Goal: Complete application form

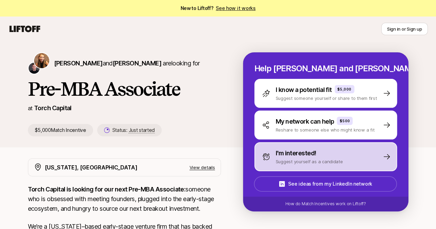
click at [293, 146] on div "I'm interested! Suggest yourself as a candidate" at bounding box center [325, 156] width 143 height 29
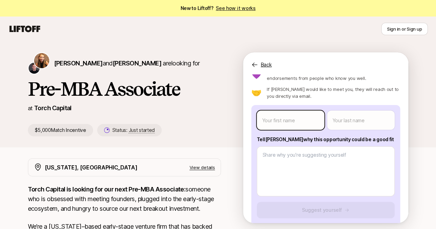
scroll to position [32, 0]
type textarea "x"
click at [282, 124] on body "New to Liftoff? See how it works Sign in or Sign up Sign in or Sign up [PERSON_…" at bounding box center [218, 114] width 436 height 229
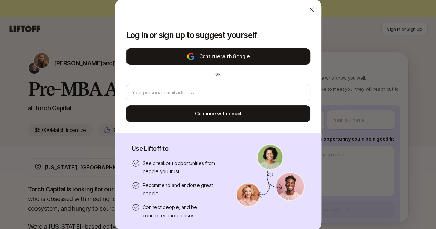
click at [242, 53] on button "Continue with Google" at bounding box center [218, 56] width 184 height 17
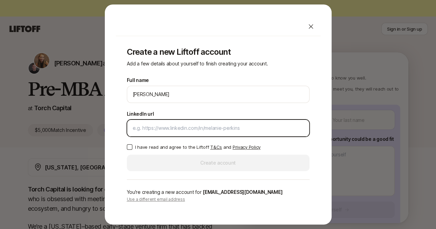
paste input "[URL][DOMAIN_NAME][PERSON_NAME]"
type input "[URL][DOMAIN_NAME][PERSON_NAME]"
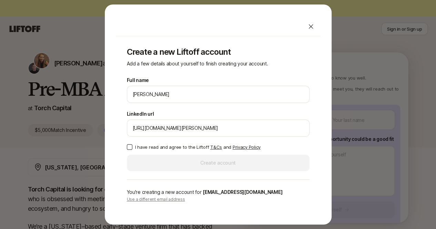
click at [129, 146] on button "I have read and agree to the Liftoff T&Cs and Privacy Policy" at bounding box center [130, 147] width 6 height 6
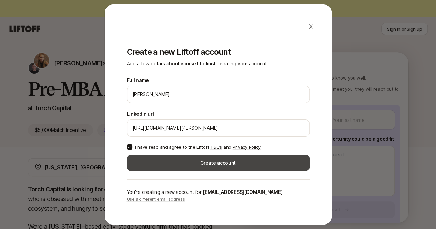
click at [141, 162] on button "Create account" at bounding box center [218, 163] width 183 height 17
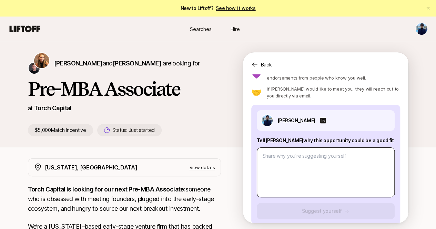
scroll to position [42, 0]
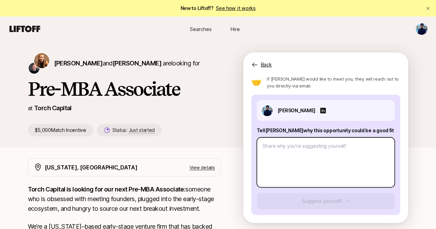
click at [319, 153] on textarea at bounding box center [326, 162] width 138 height 50
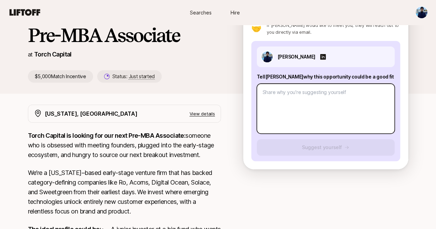
scroll to position [54, 0]
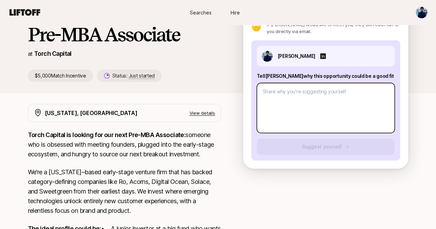
click at [309, 115] on textarea at bounding box center [326, 108] width 138 height 50
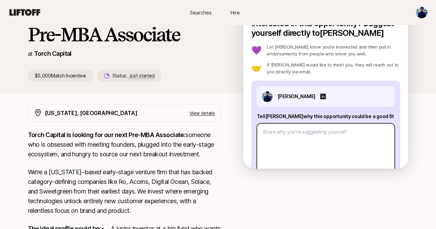
scroll to position [2, 0]
click at [303, 137] on textarea at bounding box center [326, 148] width 138 height 50
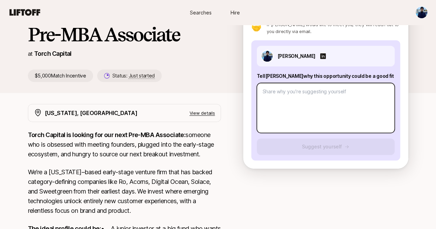
click at [303, 108] on textarea at bounding box center [326, 108] width 138 height 50
type textarea "x"
type textarea "F"
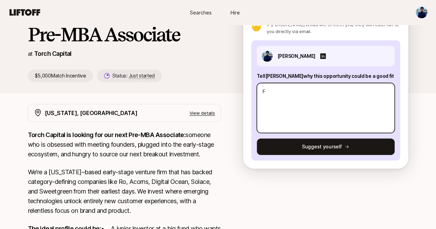
type textarea "x"
type textarea "Fr"
type textarea "x"
type textarea "Fro"
type textarea "x"
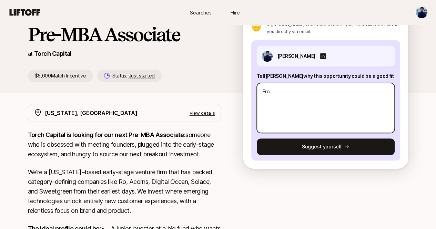
type textarea "From"
type textarea "x"
type textarea "Fro"
type textarea "x"
type textarea "Fr"
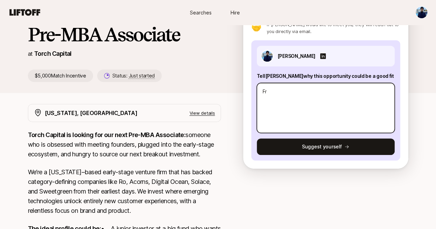
type textarea "x"
type textarea "F"
type textarea "x"
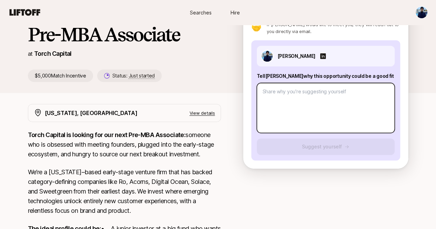
type textarea "x"
type textarea "I"
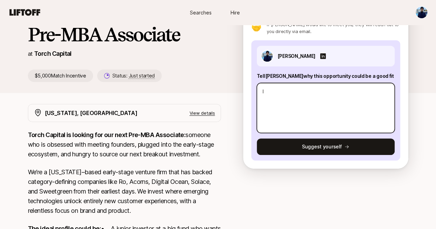
type textarea "x"
type textarea "I'"
type textarea "x"
type textarea "I'v"
type textarea "x"
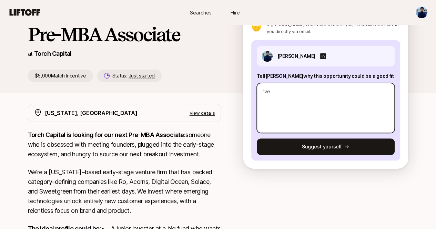
type textarea "I've"
type textarea "x"
type textarea "I've"
type textarea "x"
type textarea "I'v"
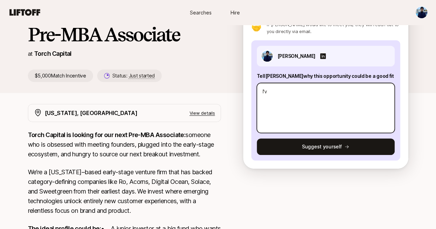
type textarea "x"
type textarea "I'"
type textarea "x"
type textarea "I"
type textarea "x"
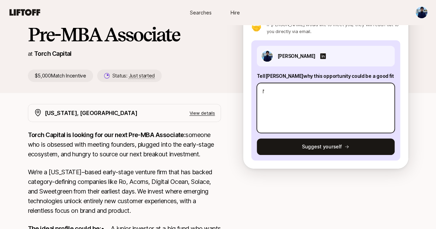
type textarea "I'v"
type textarea "x"
type textarea "I've"
type textarea "x"
type textarea "I've"
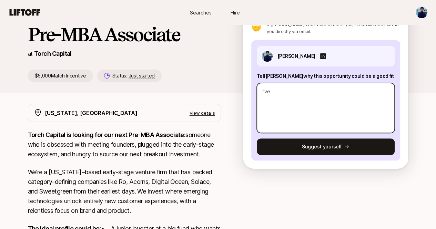
type textarea "x"
type textarea "I've al"
type textarea "x"
type textarea "I've alw"
type textarea "x"
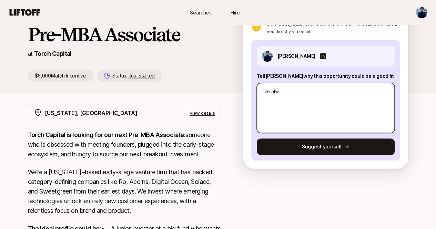
type textarea "I've alwa"
type textarea "x"
type textarea "I've alway"
type textarea "x"
type textarea "I've always"
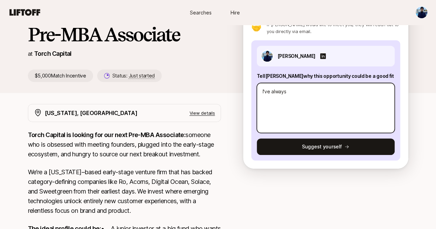
type textarea "x"
type textarea "I've always"
type textarea "x"
type textarea "I've always b"
type textarea "x"
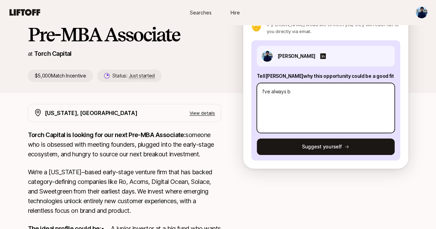
type textarea "I've always be"
type textarea "x"
type textarea "I've always bee"
type textarea "x"
type textarea "I've always been"
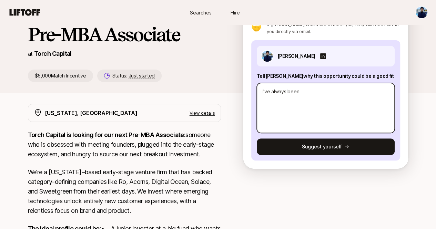
type textarea "x"
type textarea "I've always been"
type textarea "x"
type textarea "I've always been i"
type textarea "x"
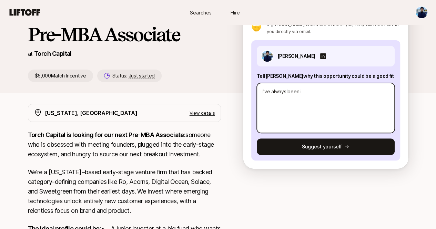
type textarea "I've always been in"
type textarea "x"
type textarea "I've always been int"
type textarea "x"
type textarea "I've always been inte"
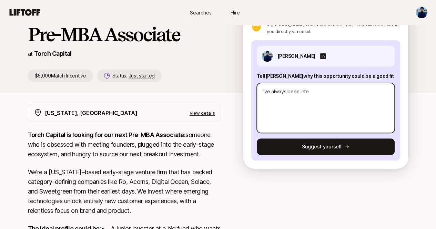
type textarea "x"
type textarea "I've always been int"
type textarea "x"
type textarea "I've always been intr"
type textarea "x"
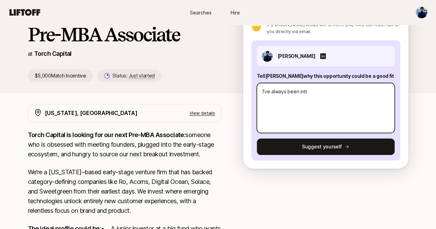
type textarea "I've always been intre"
type textarea "x"
type textarea "I've always been intres"
type textarea "x"
type textarea "I've always been intrest"
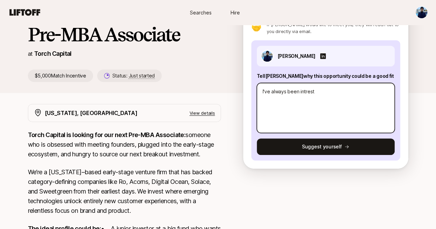
type textarea "x"
type textarea "I've always been intreste"
type textarea "x"
type textarea "I've always been intrested"
type textarea "x"
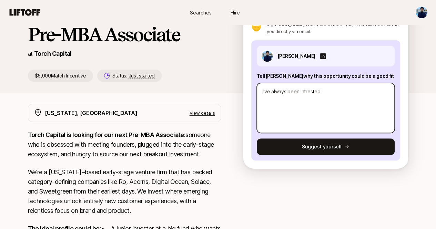
type textarea "I've always been intrested"
type textarea "x"
type textarea "I've always been intrested i"
type textarea "x"
type textarea "I've always been intrested in"
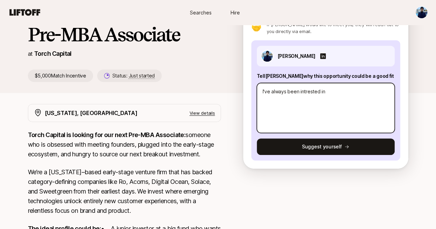
type textarea "x"
type textarea "I've always been intrested in"
type textarea "x"
type textarea "I've always been intrested in t"
type textarea "x"
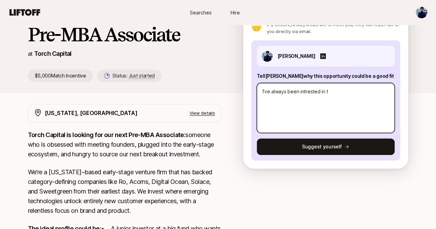
type textarea "I've always been intrested in th"
type textarea "x"
type textarea "I've always been intrested in the"
type textarea "x"
type textarea "I've always been intrested in the s"
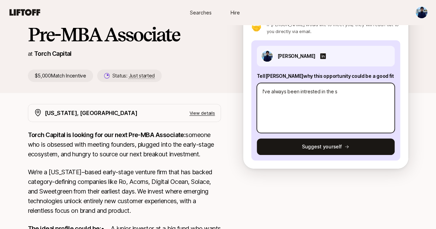
type textarea "x"
type textarea "I've always been intrested in the st"
type textarea "x"
type textarea "I've always been intrested in the star"
type textarea "x"
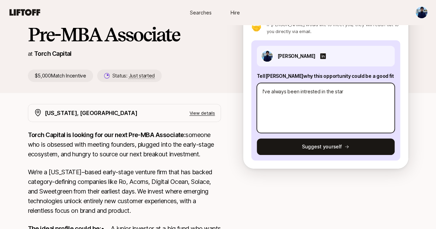
type textarea "I've always been intrested in the start"
type textarea "x"
type textarea "I've always been intrested in the startu"
type textarea "x"
type textarea "I've always been intrested in the startup"
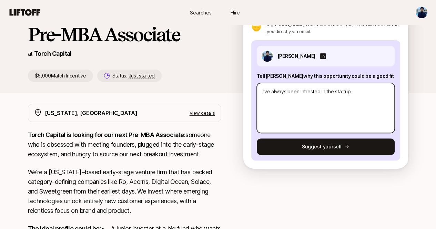
type textarea "x"
type textarea "I've always been intrested in the startup"
type textarea "x"
type textarea "I've always been intrested in the startup w"
type textarea "x"
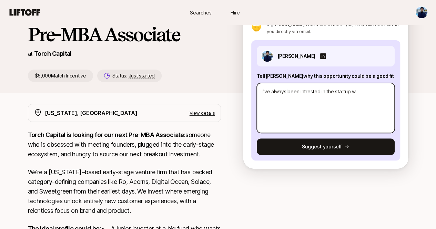
type textarea "I've always been intrested in the startup wo"
type textarea "x"
type textarea "I've always been intrested in the startup wor"
type textarea "x"
type textarea "I've always been intrested in the startup worl"
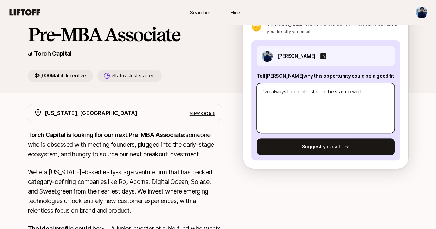
type textarea "x"
type textarea "I've always been intrested in the startup world"
click at [323, 95] on textarea "I've always been intrested in the startup world" at bounding box center [326, 108] width 138 height 50
type textarea "x"
type textarea "I've always been interested in the startup world"
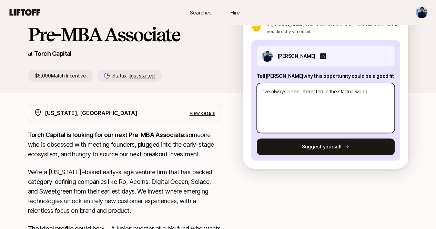
click at [378, 89] on textarea "I've always been interested in the startup world" at bounding box center [326, 108] width 138 height 50
type textarea "x"
type textarea "I've always been interested in the startup world"
type textarea "x"
type textarea "I've always been interested in the startup world a"
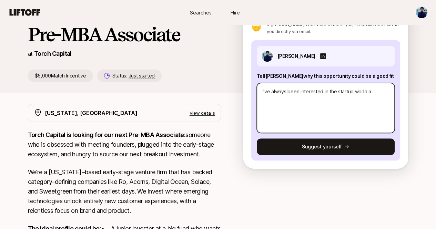
type textarea "x"
type textarea "I've always been interested in the startup world an"
type textarea "x"
type textarea "I've always been interested in the startup world a"
click at [301, 93] on textarea "I've always been interested in the startup world a" at bounding box center [326, 108] width 138 height 50
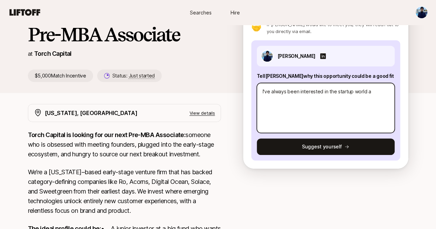
type textarea "x"
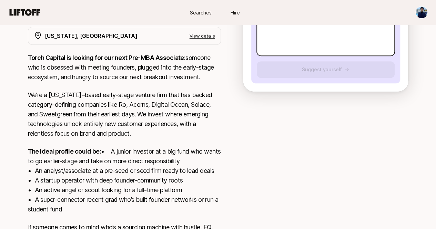
scroll to position [135, 0]
